Goal: Task Accomplishment & Management: Manage account settings

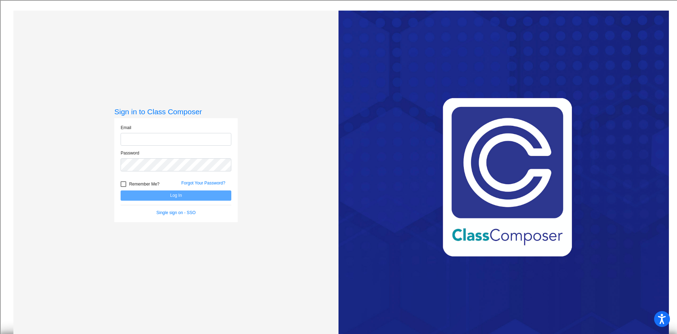
type input "[EMAIL_ADDRESS][DOMAIN_NAME]"
click at [157, 195] on button "Log In" at bounding box center [176, 195] width 111 height 10
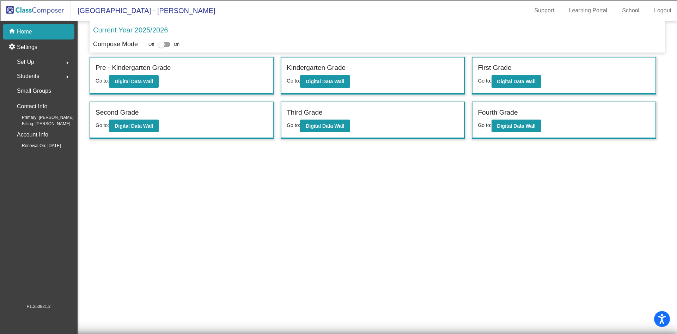
click at [59, 75] on div "Students arrow_right" at bounding box center [40, 76] width 67 height 14
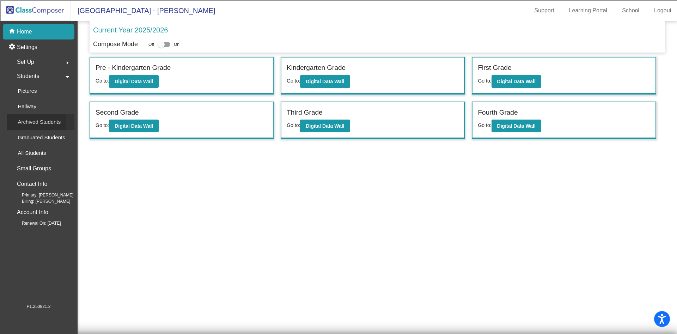
click at [45, 128] on div "Archived Students" at bounding box center [36, 122] width 59 height 16
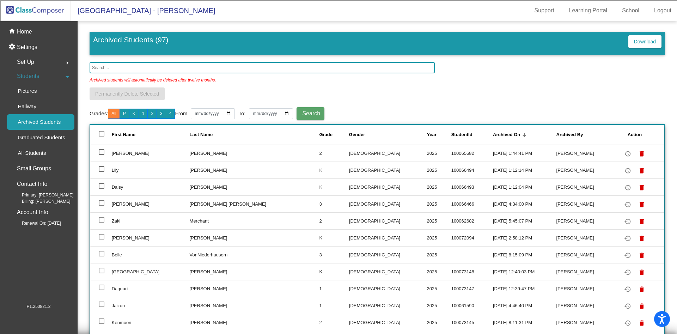
click at [243, 67] on input "text" at bounding box center [262, 67] width 345 height 11
click at [537, 75] on div "Archived students will automatically be deleted after twelve months." at bounding box center [378, 80] width 576 height 14
click at [624, 152] on mat-icon "restore" at bounding box center [628, 154] width 8 height 8
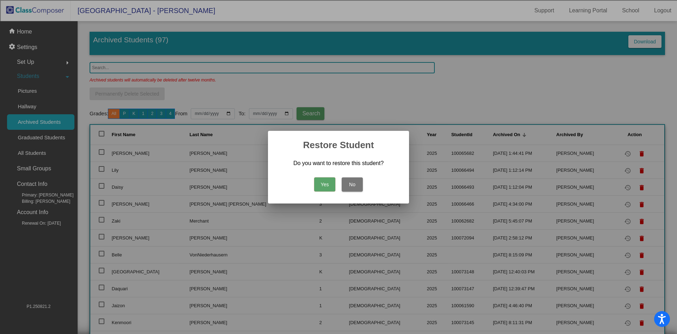
click at [327, 184] on button "Yes" at bounding box center [324, 184] width 21 height 14
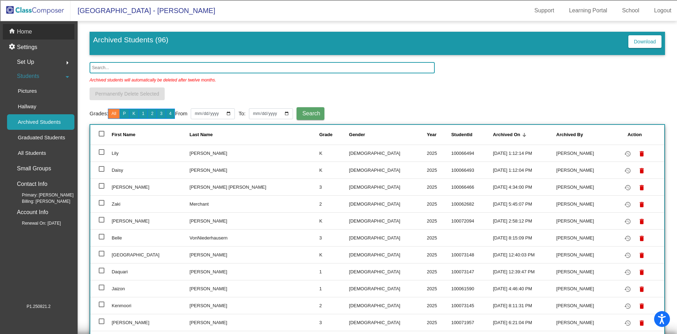
click at [19, 30] on p "Home" at bounding box center [24, 32] width 15 height 8
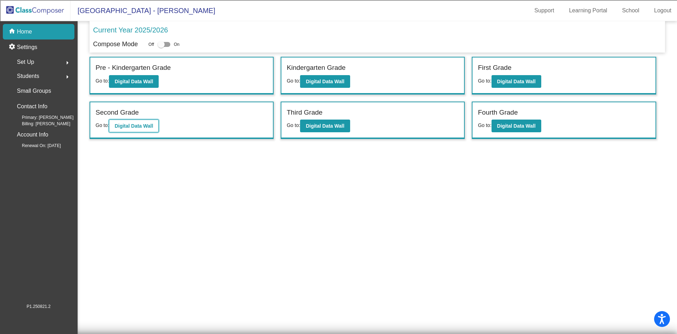
click at [152, 127] on button "Digital Data Wall" at bounding box center [134, 126] width 50 height 13
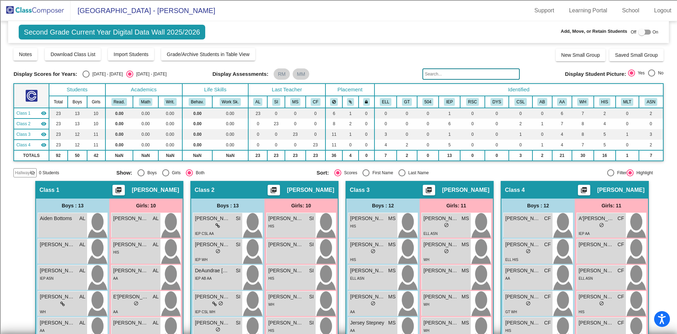
click at [665, 230] on mat-sidenav-content "Second Grade Current Year Digital Data Wall 2025/2026 Add, Move, or Retain Stud…" at bounding box center [338, 177] width 677 height 313
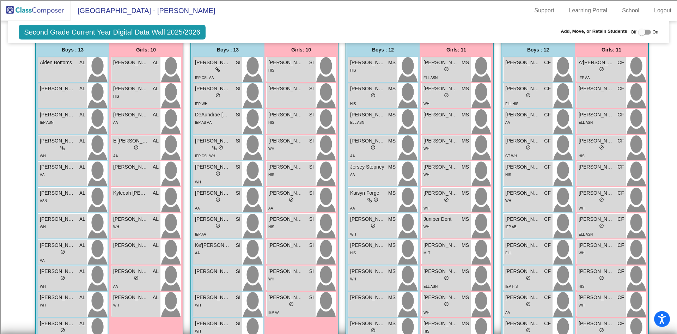
scroll to position [160, 0]
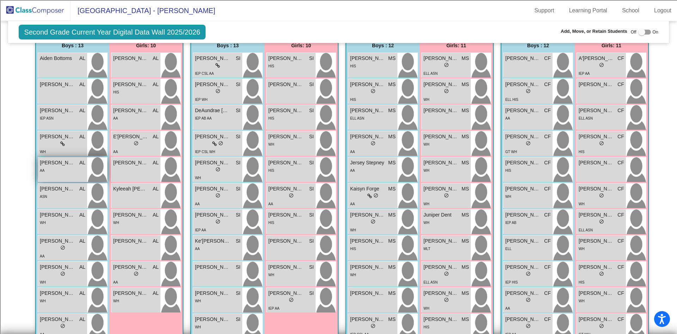
click at [62, 168] on div "AA" at bounding box center [63, 169] width 46 height 7
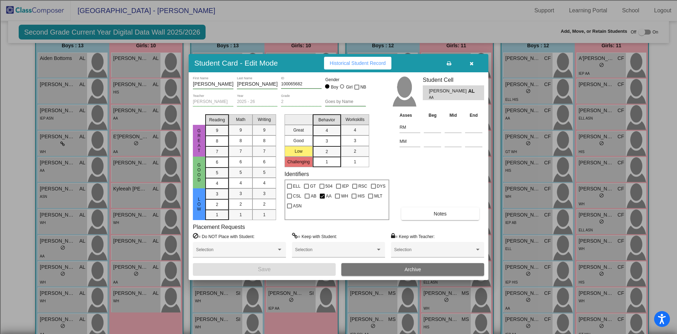
click at [380, 266] on button "Archive" at bounding box center [412, 269] width 143 height 13
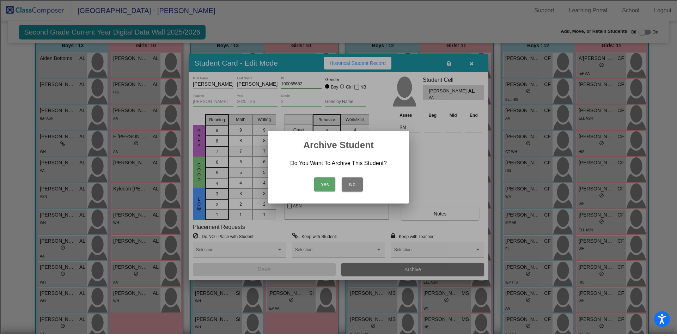
click at [326, 186] on button "Yes" at bounding box center [324, 184] width 21 height 14
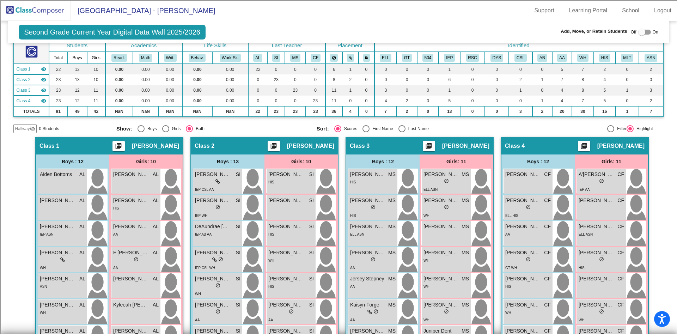
scroll to position [0, 0]
